Goal: Find specific page/section: Find specific page/section

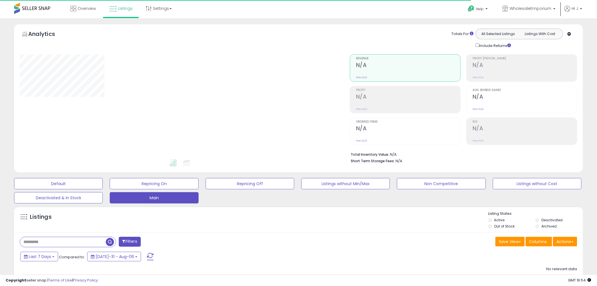
click at [62, 244] on input "text" at bounding box center [63, 242] width 86 height 10
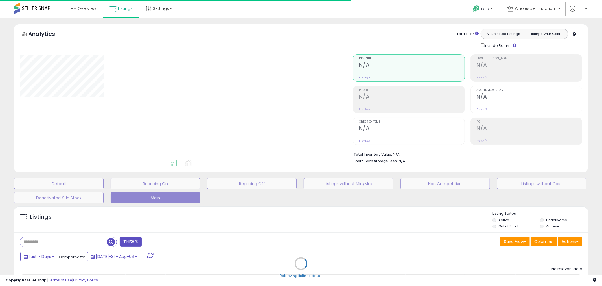
type input "*****"
select select "**"
